Goal: Information Seeking & Learning: Learn about a topic

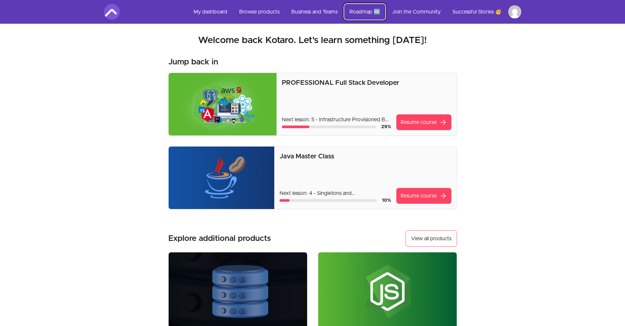
click at [364, 12] on link "Roadmap 🆕" at bounding box center [364, 12] width 41 height 16
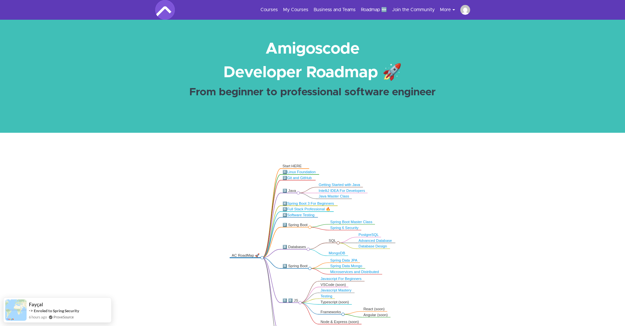
scroll to position [3, 0]
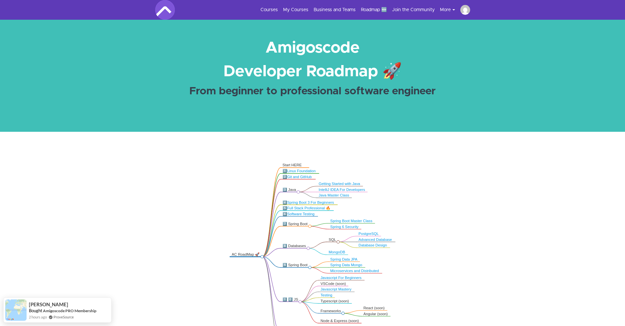
click at [316, 208] on link "Full Stack Professional 🔥" at bounding box center [308, 208] width 43 height 4
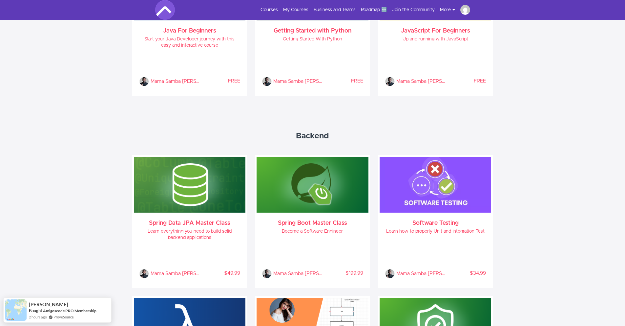
scroll to position [458, 0]
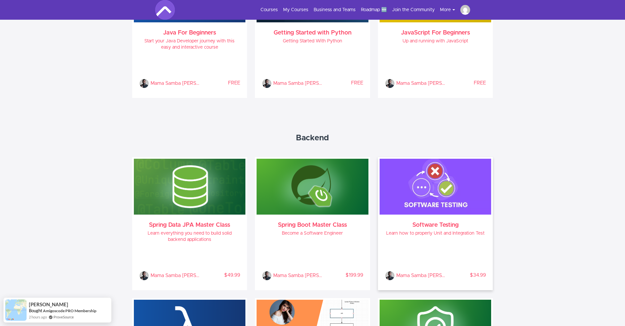
click at [454, 205] on img at bounding box center [436, 187] width 112 height 56
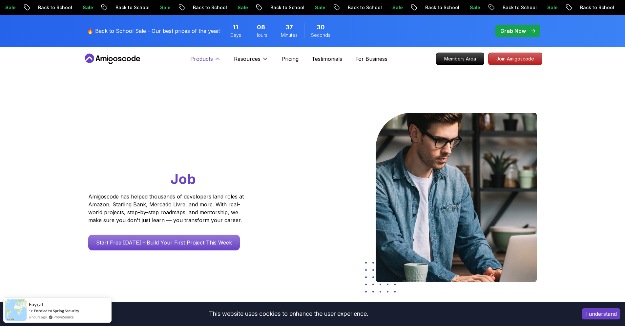
click at [204, 58] on p "Products" at bounding box center [201, 59] width 23 height 8
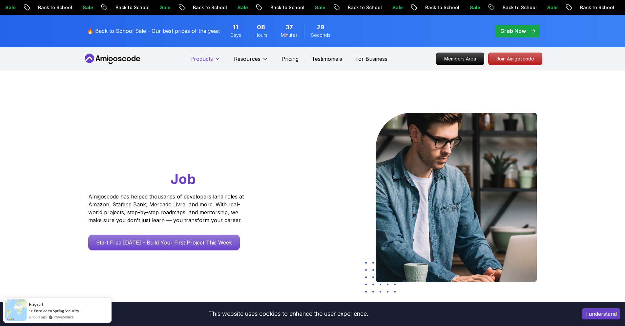
click at [204, 58] on p "Products" at bounding box center [201, 59] width 23 height 8
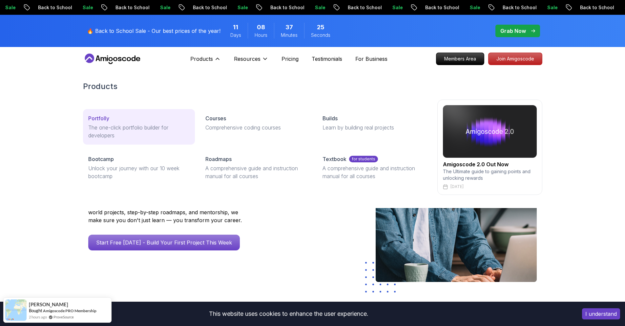
click at [94, 117] on p "Portfolly" at bounding box center [98, 118] width 21 height 8
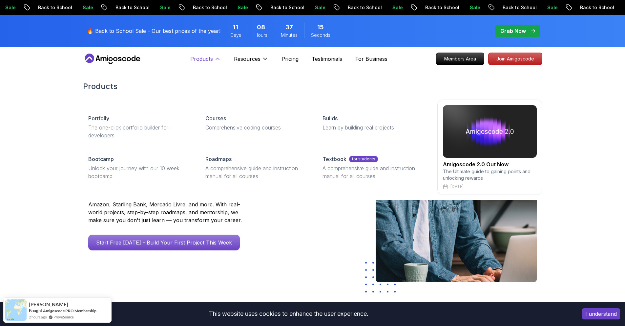
click at [218, 59] on icon at bounding box center [217, 58] width 7 height 7
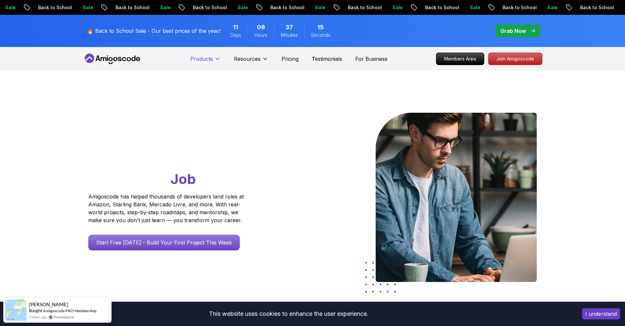
click at [217, 58] on icon at bounding box center [217, 58] width 7 height 7
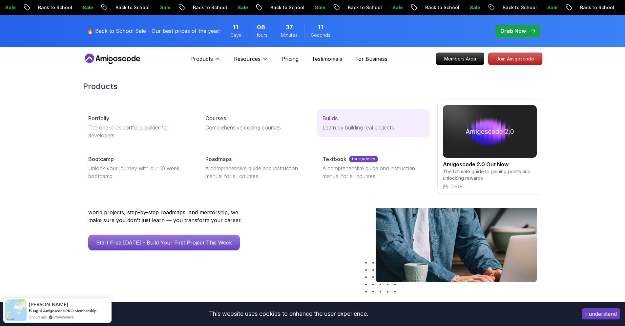
click at [335, 127] on p "Learn by building real projects" at bounding box center [373, 127] width 101 height 8
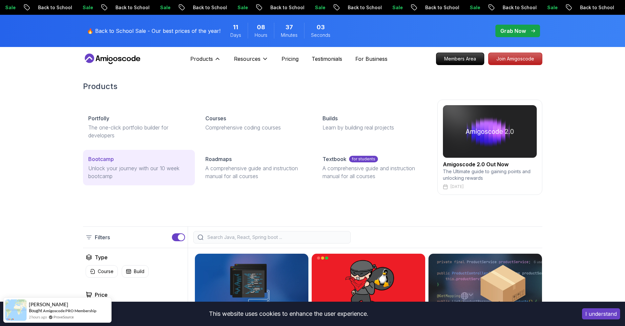
click at [100, 165] on p "Unlock your journey with our 10 week bootcamp" at bounding box center [138, 172] width 101 height 16
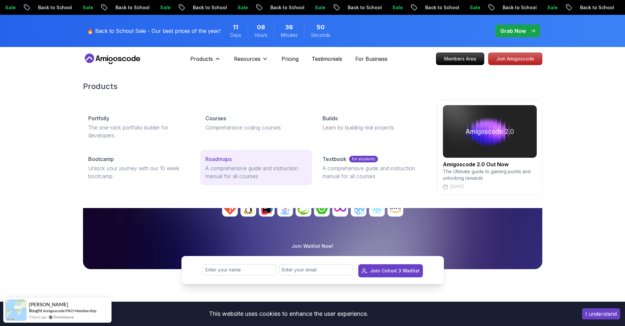
click at [237, 168] on p "A comprehensive guide and instruction manual for all courses" at bounding box center [256, 172] width 101 height 16
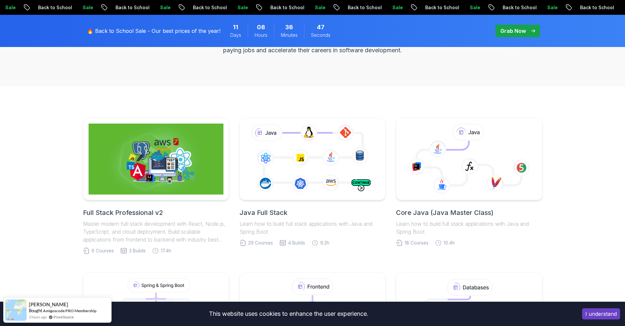
scroll to position [108, 0]
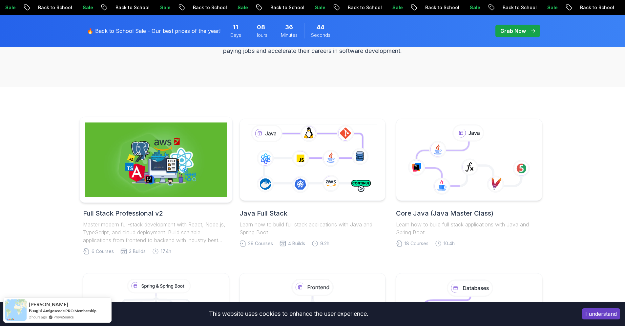
click at [195, 173] on img at bounding box center [156, 159] width 142 height 75
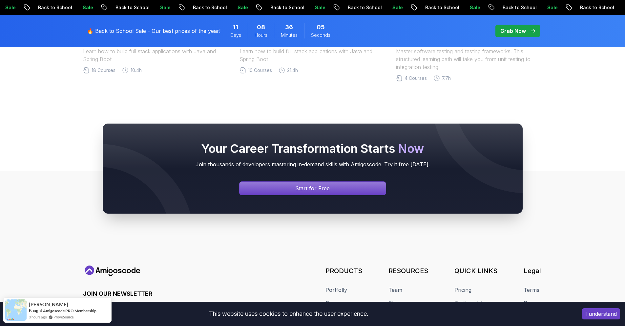
scroll to position [1395, 0]
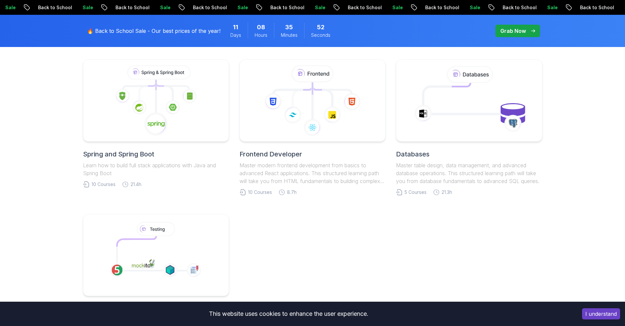
scroll to position [98, 0]
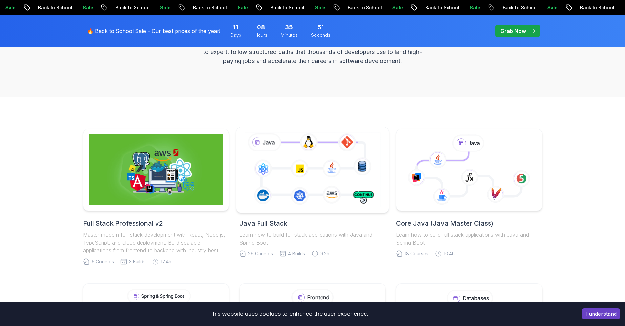
click at [283, 183] on icon at bounding box center [312, 169] width 139 height 77
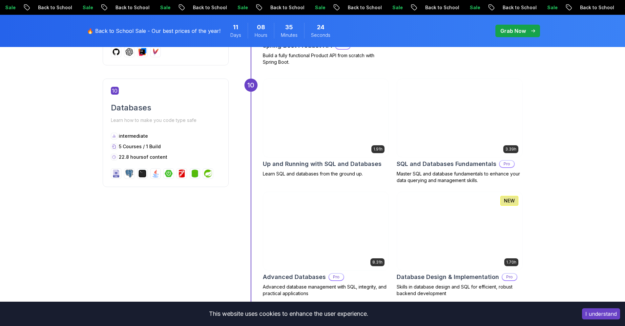
scroll to position [1657, 0]
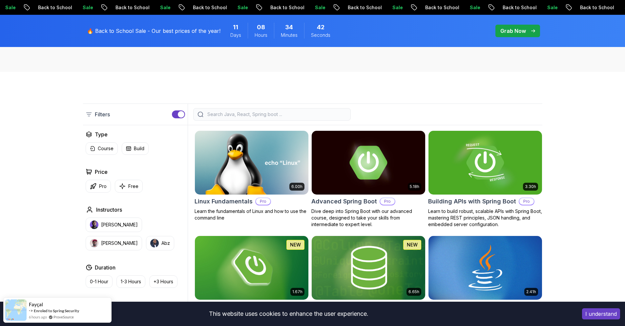
scroll to position [80, 0]
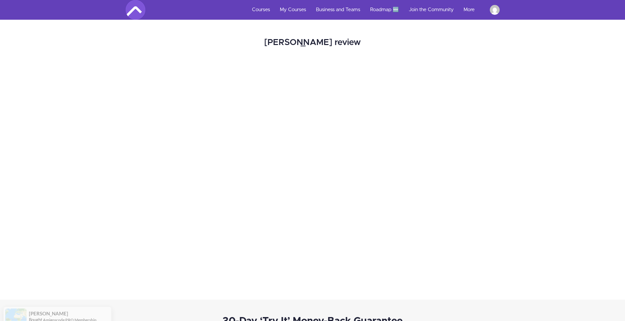
scroll to position [1701, 0]
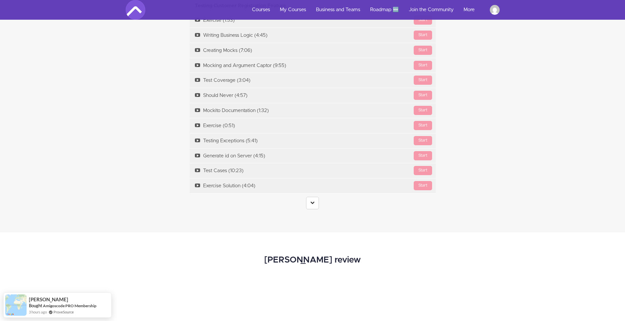
click at [307, 206] on link at bounding box center [312, 203] width 13 height 12
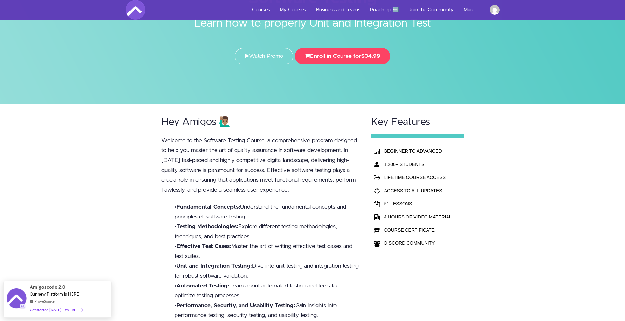
scroll to position [0, 0]
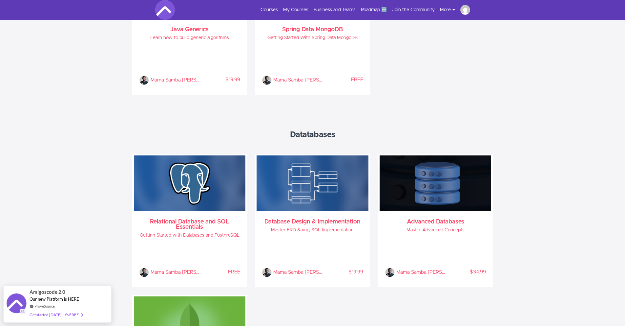
scroll to position [814, 0]
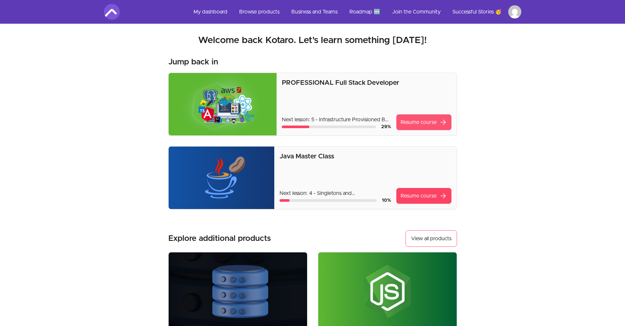
click at [413, 127] on link "Resume course arrow_forward" at bounding box center [424, 122] width 55 height 16
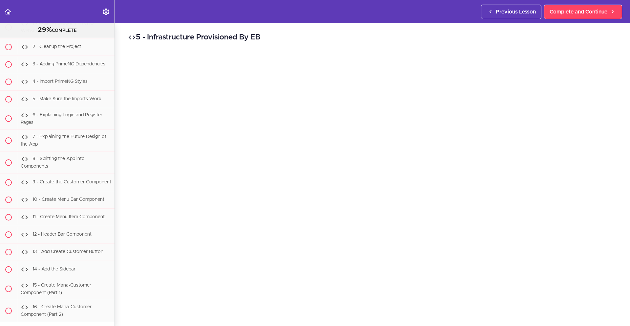
scroll to position [12559, 0]
